Goal: Information Seeking & Learning: Learn about a topic

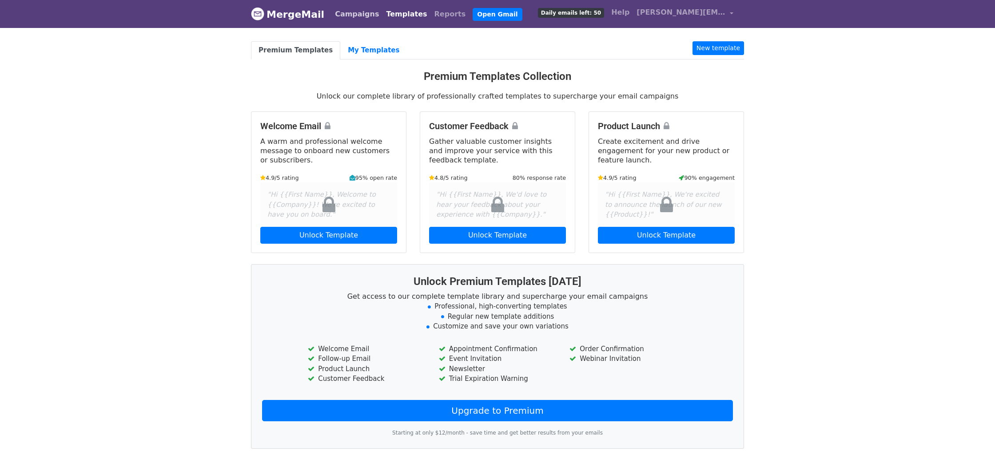
click at [367, 11] on link "Campaigns" at bounding box center [356, 14] width 51 height 18
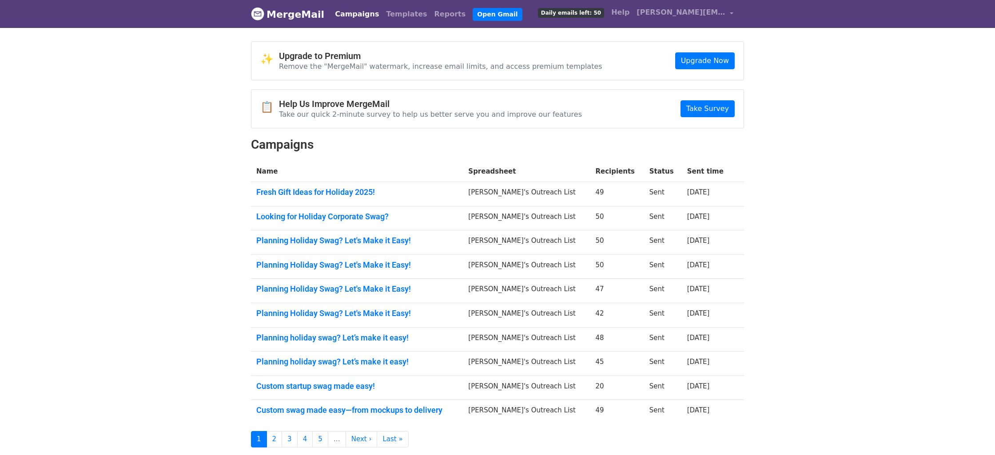
click at [348, 185] on td "Fresh Gift Ideas for Holiday 2025!" at bounding box center [357, 194] width 212 height 24
click at [347, 188] on link "Fresh Gift Ideas for Holiday 2025!" at bounding box center [356, 193] width 201 height 10
click at [286, 212] on link "Looking for Holiday Corporate Swag?" at bounding box center [356, 217] width 201 height 10
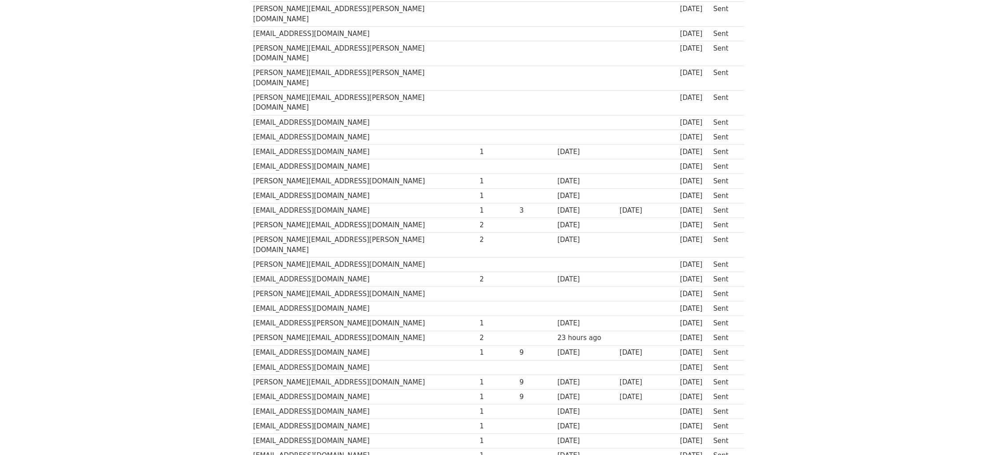
scroll to position [507, 0]
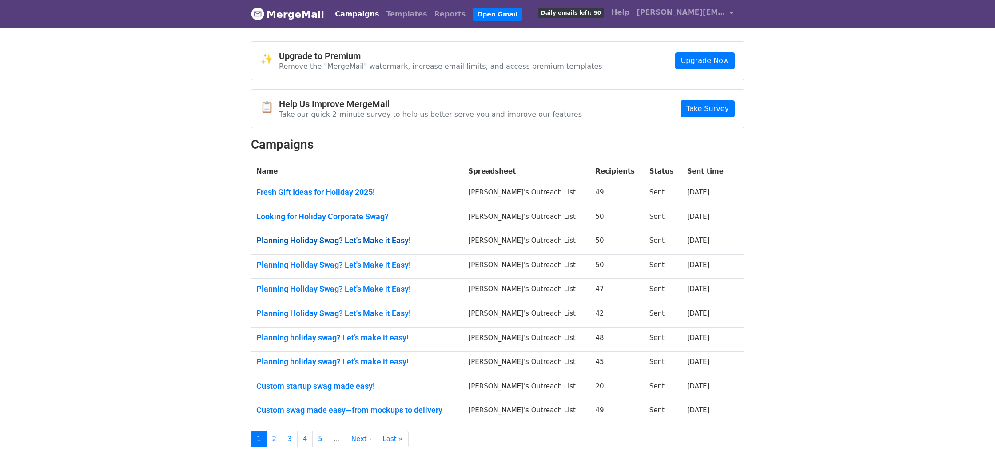
click at [366, 243] on link "Planning Holiday Swag? Let's Make it Easy!" at bounding box center [356, 241] width 201 height 10
